Goal: Communication & Community: Share content

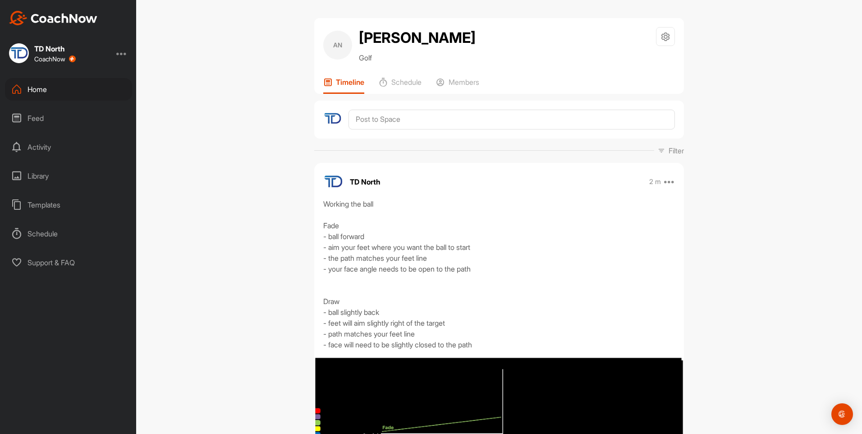
click at [98, 98] on div "Home" at bounding box center [68, 89] width 127 height 23
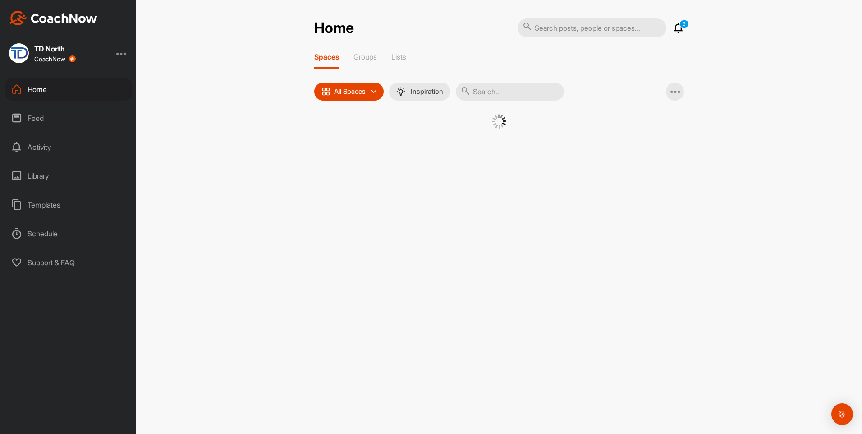
click at [495, 87] on input "text" at bounding box center [510, 91] width 108 height 18
type input "[PERSON_NAME]"
click at [422, 151] on div "KB" at bounding box center [415, 137] width 47 height 47
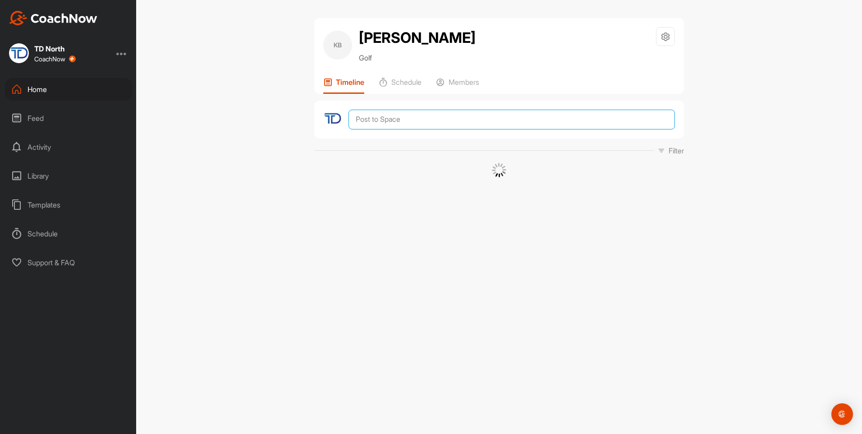
click at [510, 123] on textarea at bounding box center [511, 120] width 326 height 20
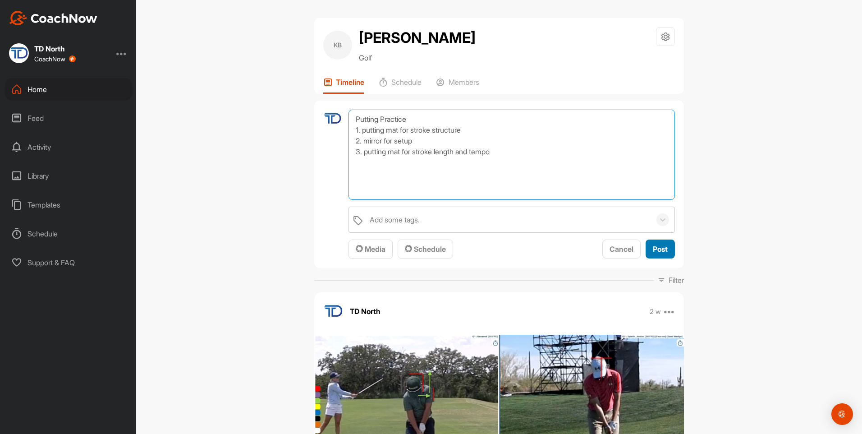
type textarea "Putting Practice 1. putting mat for stroke structure 2. mirror for setup 3. put…"
click at [666, 247] on button "Post" at bounding box center [659, 248] width 29 height 19
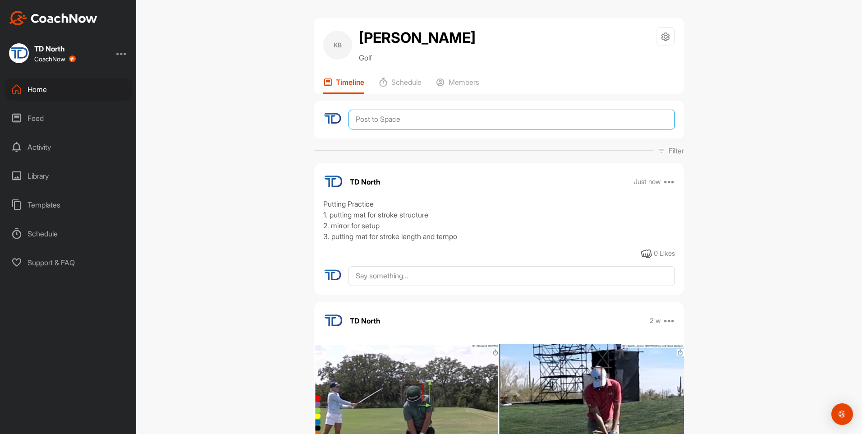
click at [407, 120] on textarea at bounding box center [511, 120] width 326 height 20
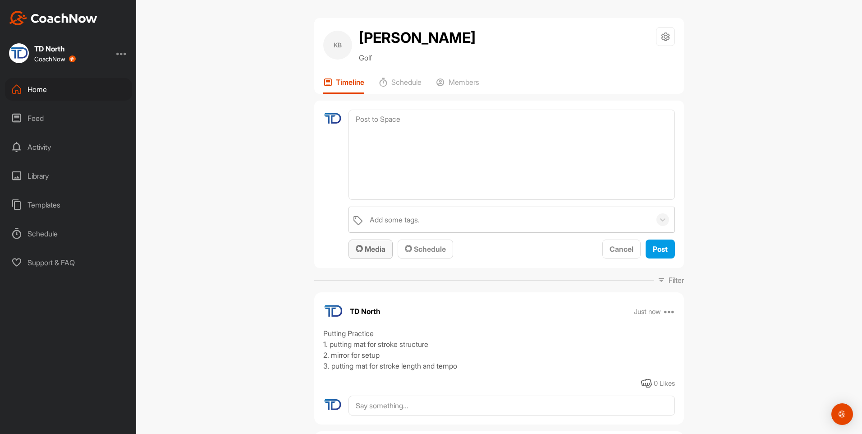
click at [361, 253] on span "Media" at bounding box center [371, 248] width 30 height 9
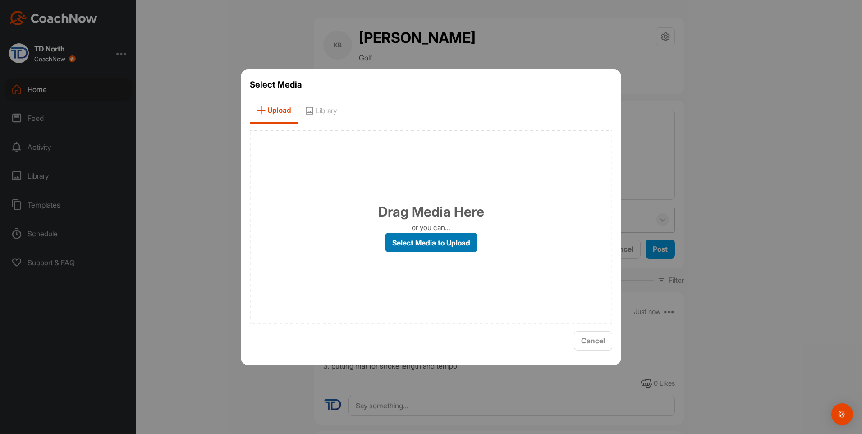
click at [412, 245] on label "Select Media to Upload" at bounding box center [431, 242] width 92 height 19
click at [0, 0] on input "Select Media to Upload" at bounding box center [0, 0] width 0 height 0
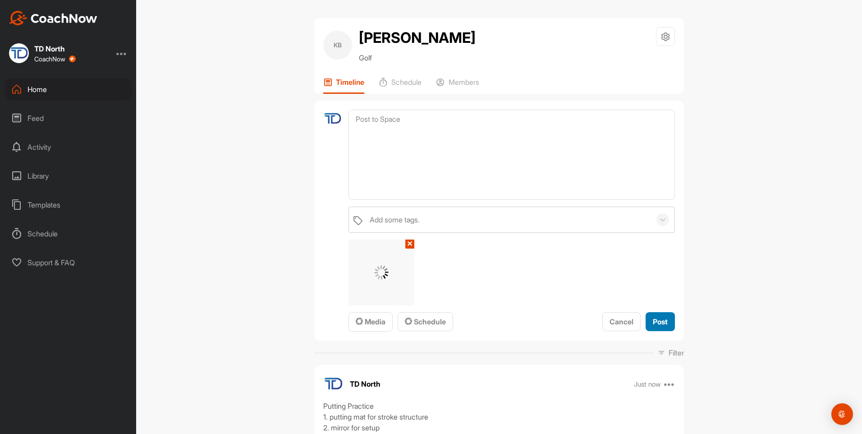
click at [658, 318] on span "Post" at bounding box center [660, 321] width 15 height 9
